Goal: Information Seeking & Learning: Learn about a topic

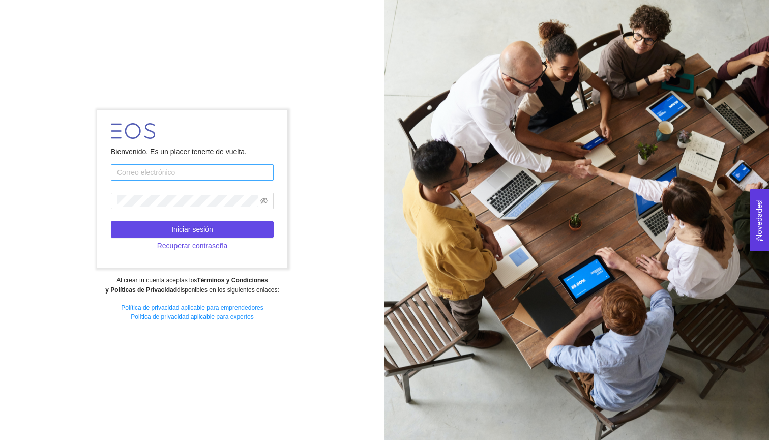
click at [157, 177] on input "text" at bounding box center [192, 172] width 163 height 16
click at [251, 97] on div "Bienvenido. Es un placer tenerte de vuelta. Iniciar sesión Recuperar contraseña…" at bounding box center [384, 220] width 769 height 440
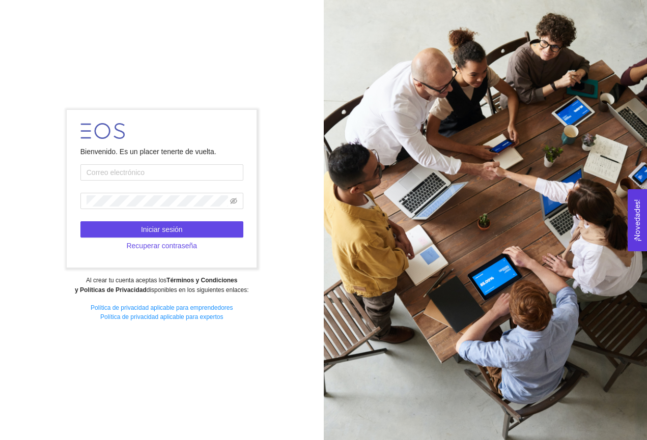
click at [192, 40] on div "Bienvenido. Es un placer tenerte de vuelta. Iniciar sesión Recuperar contraseña…" at bounding box center [323, 220] width 647 height 440
click at [161, 172] on input "text" at bounding box center [161, 172] width 163 height 16
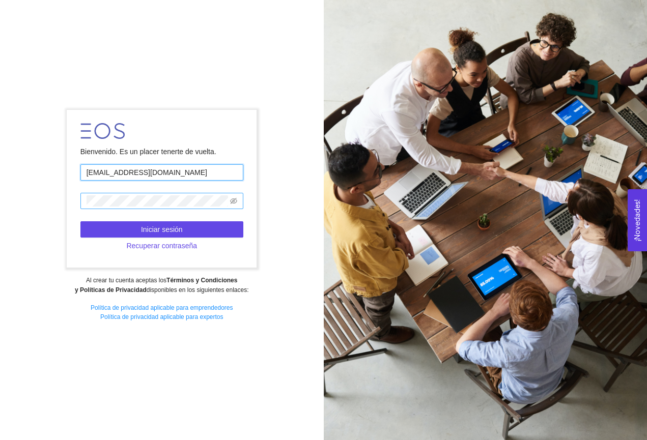
type input "a01798452@tec.mx"
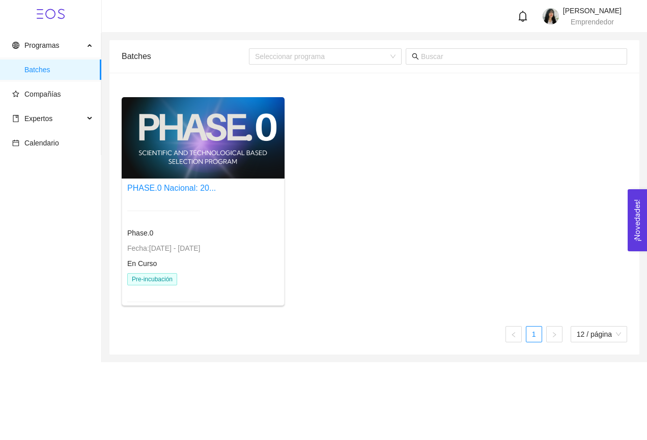
click at [172, 193] on div "PHASE.0 Nacional: 20..." at bounding box center [171, 188] width 89 height 13
click at [169, 167] on div at bounding box center [203, 137] width 163 height 81
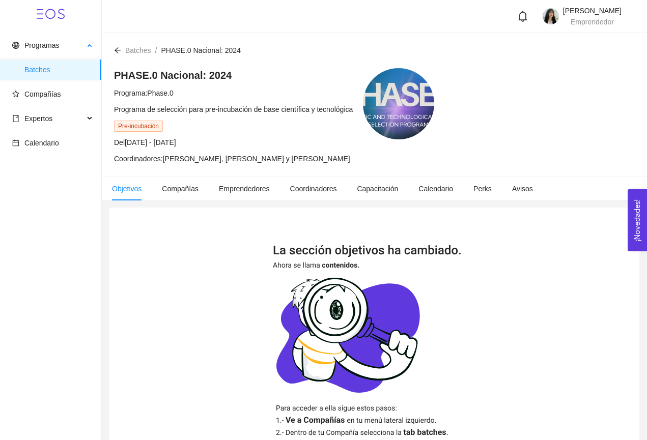
click at [55, 75] on span "Batches" at bounding box center [58, 70] width 69 height 20
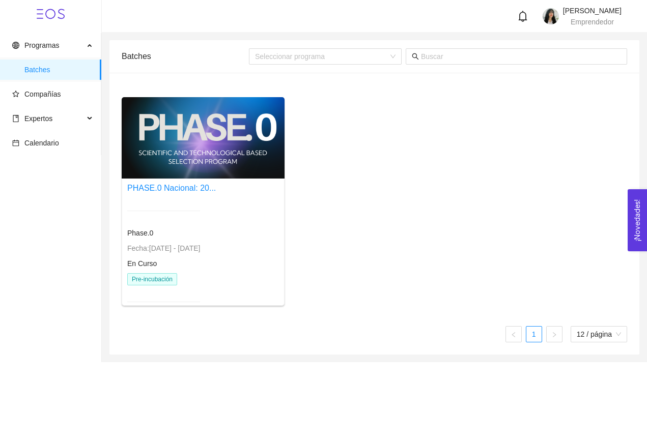
click at [55, 75] on span "Batches" at bounding box center [58, 70] width 69 height 20
click at [59, 45] on span "Programas" at bounding box center [41, 45] width 35 height 8
click at [49, 96] on span "Compañías" at bounding box center [42, 94] width 37 height 8
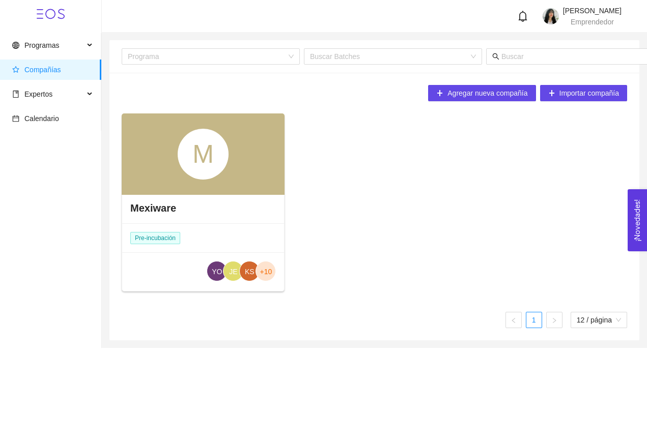
click at [160, 217] on div "Mexiware" at bounding box center [203, 208] width 162 height 31
click at [160, 199] on div "Mexiware" at bounding box center [203, 208] width 162 height 31
click at [157, 213] on h4 "Mexiware" at bounding box center [153, 208] width 46 height 14
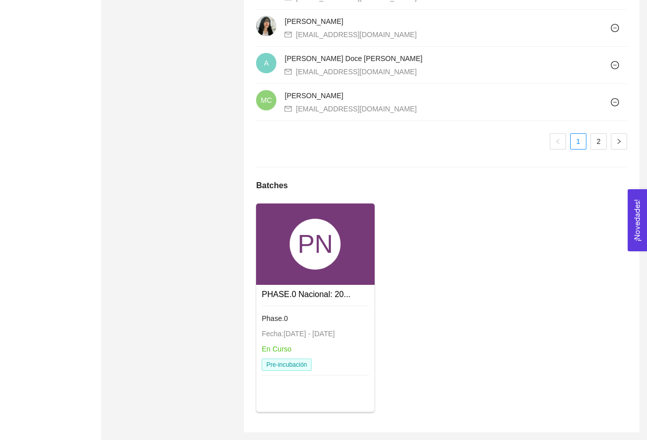
scroll to position [956, 0]
click at [294, 297] on link "PHASE.0 Nacional: 20..." at bounding box center [305, 294] width 89 height 9
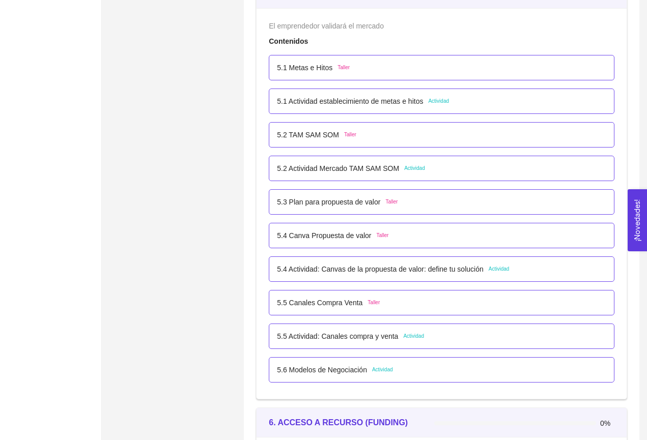
scroll to position [1957, 0]
click at [402, 102] on p "5.1 Actividad establecimiento de metas e hitos" at bounding box center [350, 101] width 146 height 11
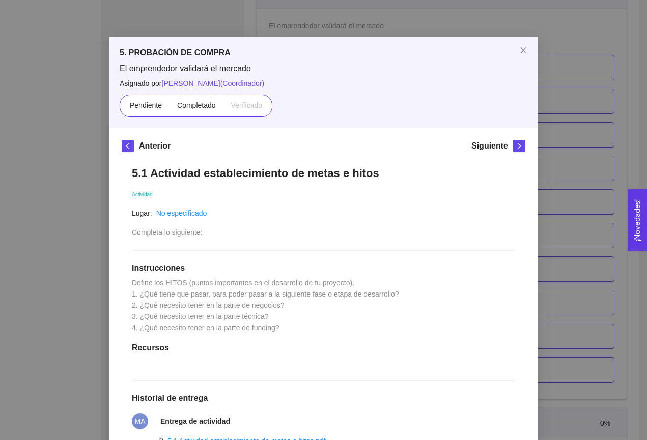
scroll to position [6, 0]
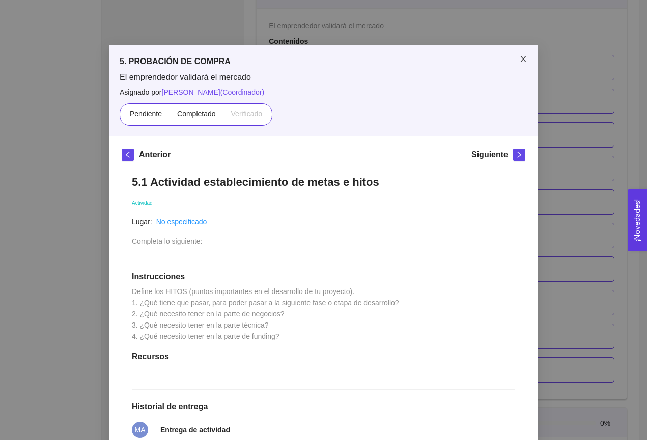
click at [527, 57] on span "Close" at bounding box center [523, 59] width 28 height 28
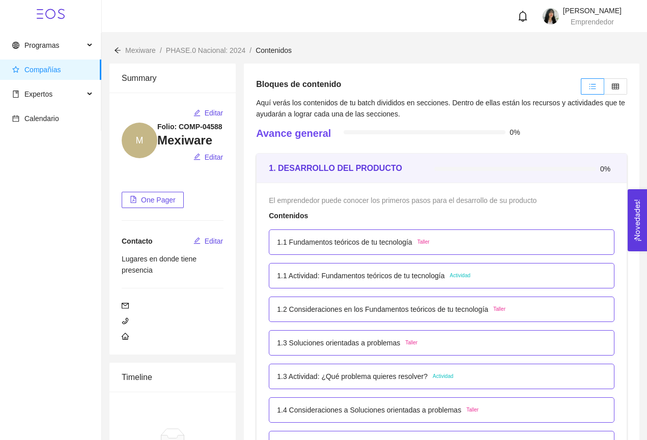
scroll to position [0, 0]
click at [370, 279] on p "1.1 Actividad: Fundamentos teóricos de tu tecnología" at bounding box center [360, 275] width 167 height 11
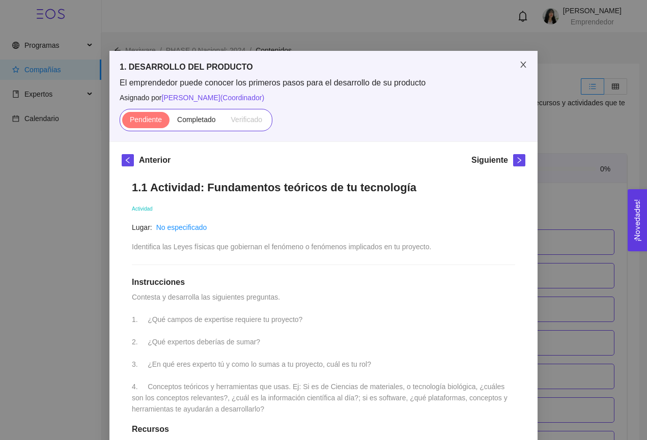
click at [524, 70] on span "Close" at bounding box center [523, 65] width 28 height 28
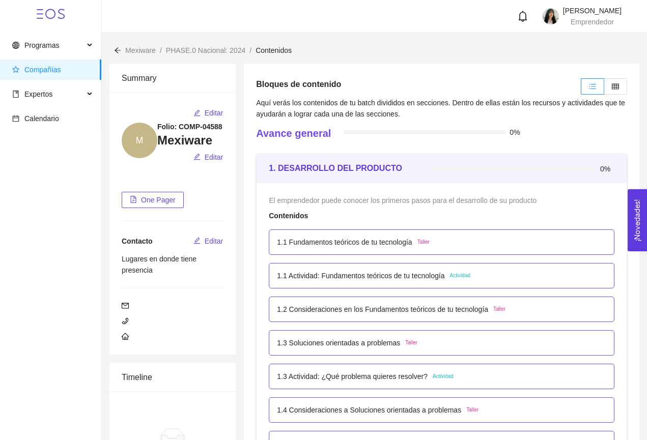
click at [391, 278] on p "1.1 Actividad: Fundamentos teóricos de tu tecnología" at bounding box center [360, 275] width 167 height 11
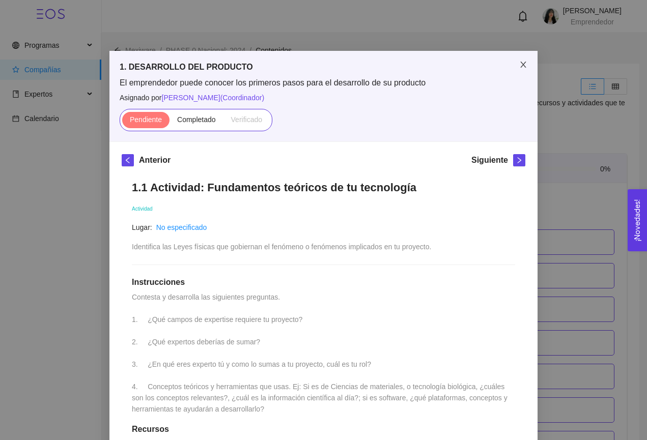
click at [521, 69] on icon "close" at bounding box center [523, 65] width 8 height 8
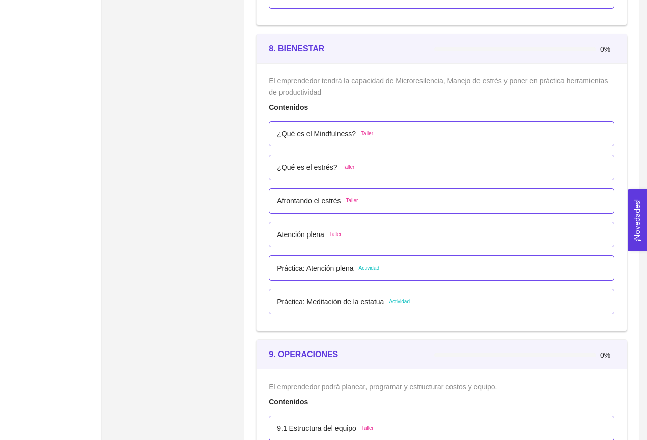
scroll to position [3088, 0]
click at [341, 269] on p "Práctica: Atención plena" at bounding box center [315, 268] width 76 height 11
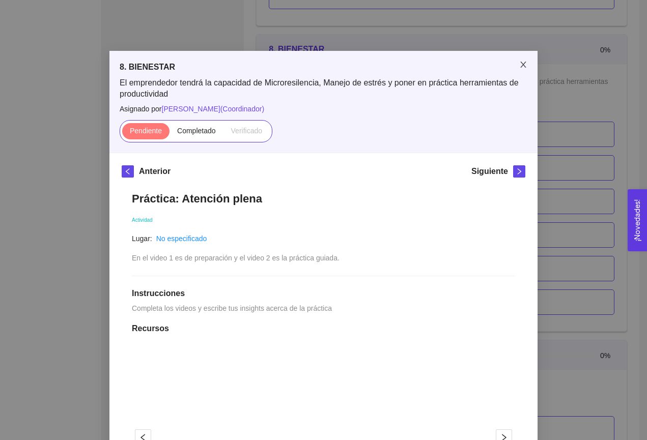
scroll to position [0, 0]
click at [523, 65] on icon "close" at bounding box center [523, 65] width 6 height 6
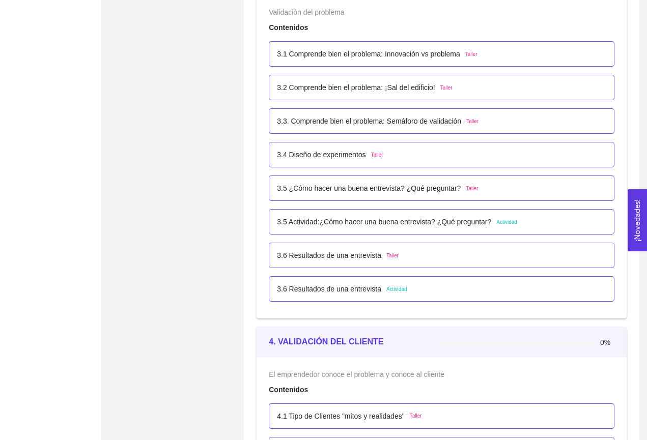
scroll to position [1293, 0]
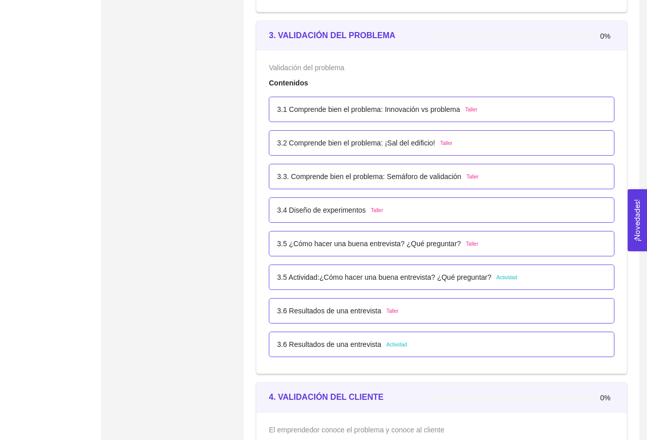
click at [420, 276] on p "3.5 Actividad:¿Cómo hacer una buena entrevista? ¿Qué preguntar?" at bounding box center [384, 277] width 214 height 11
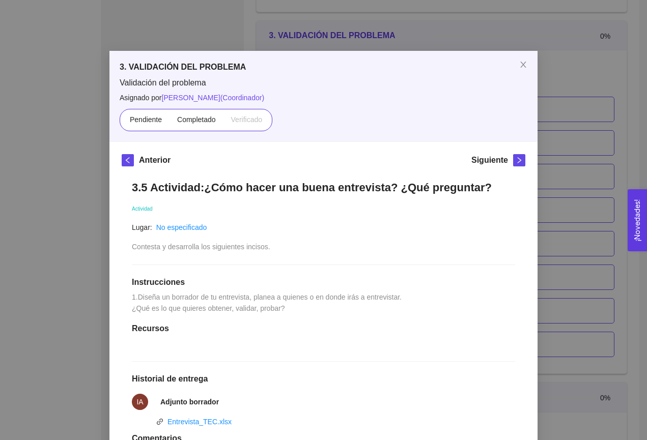
scroll to position [0, 0]
click at [520, 63] on icon "close" at bounding box center [523, 65] width 8 height 8
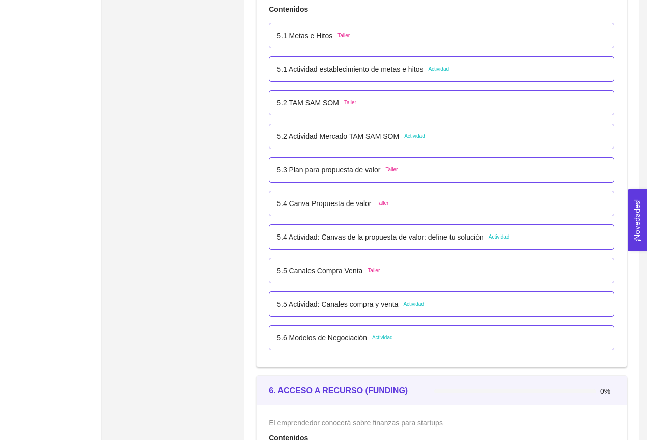
scroll to position [1995, 0]
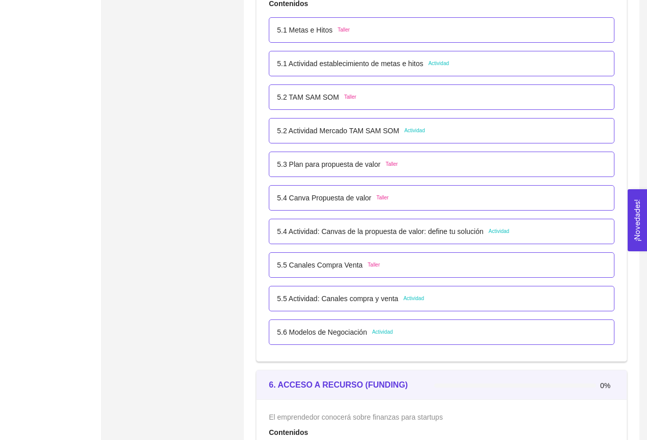
click at [365, 130] on p "5.2 Actividad Mercado TAM SAM SOM" at bounding box center [338, 130] width 122 height 11
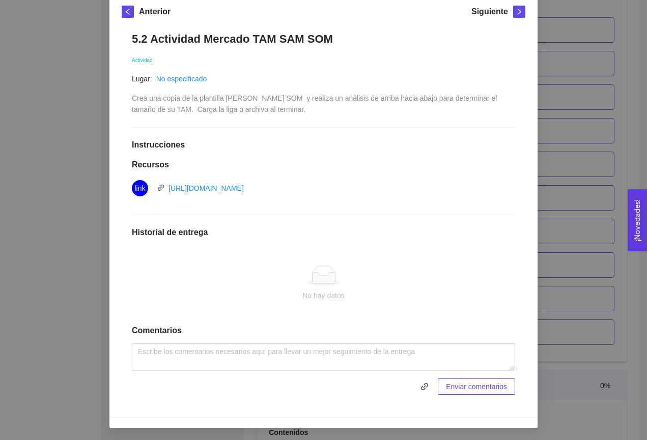
scroll to position [147, 0]
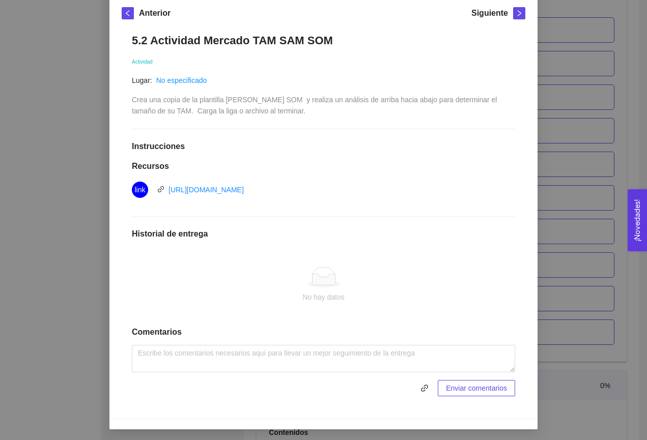
click at [629, 81] on div "5. PROBACIÓN DE COMPRA El emprendedor validará el mercado Asignado por Ana Sofi…" at bounding box center [323, 220] width 647 height 440
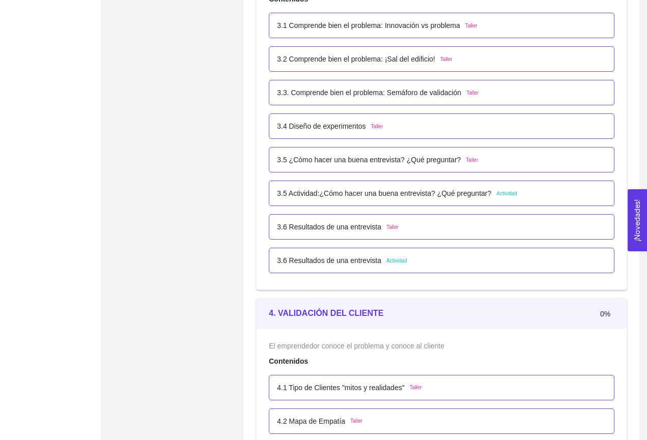
scroll to position [1244, 0]
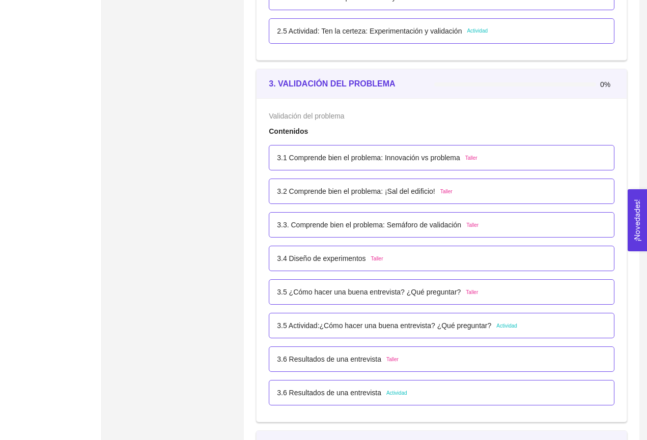
click at [459, 330] on p "3.5 Actividad:¿Cómo hacer una buena entrevista? ¿Qué preguntar?" at bounding box center [384, 325] width 214 height 11
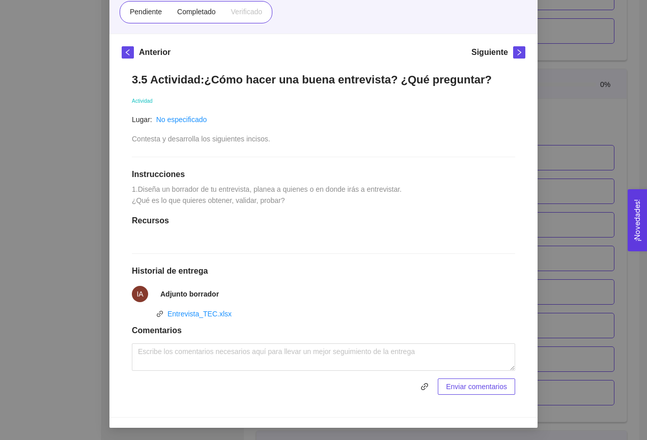
scroll to position [140, 0]
click at [597, 34] on div "3. VALIDACIÓN DEL PROBLEMA Validación del problema Asignado por Ana Sofia Contr…" at bounding box center [323, 220] width 647 height 440
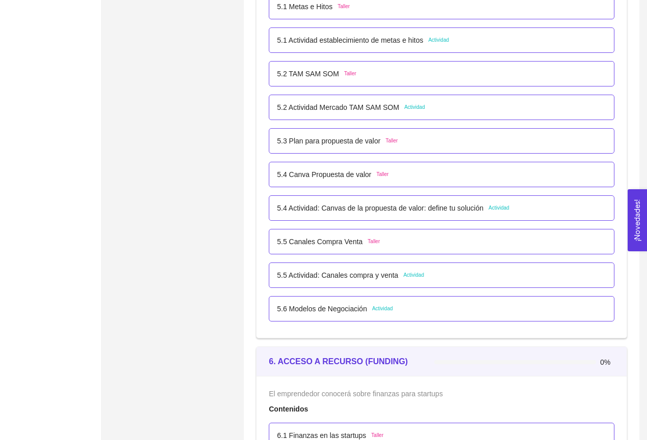
scroll to position [2016, 0]
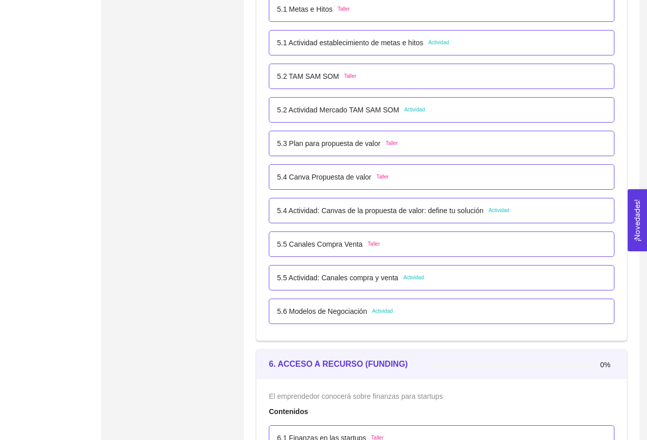
click at [360, 278] on p "5.5 Actividad: Canales compra y venta" at bounding box center [337, 277] width 121 height 11
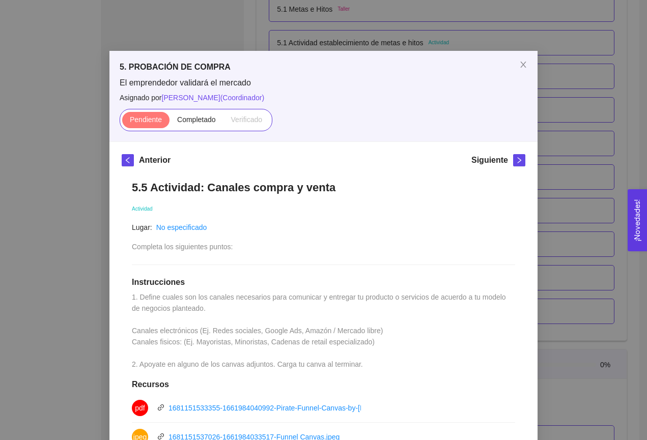
scroll to position [0, 0]
click at [521, 65] on icon "close" at bounding box center [523, 65] width 8 height 8
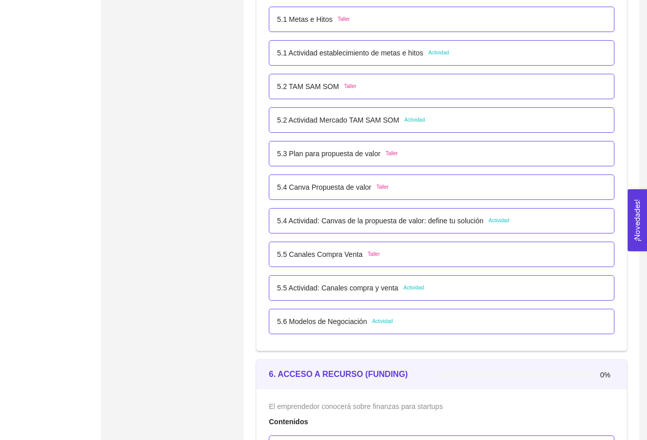
scroll to position [2006, 0]
